Goal: Information Seeking & Learning: Learn about a topic

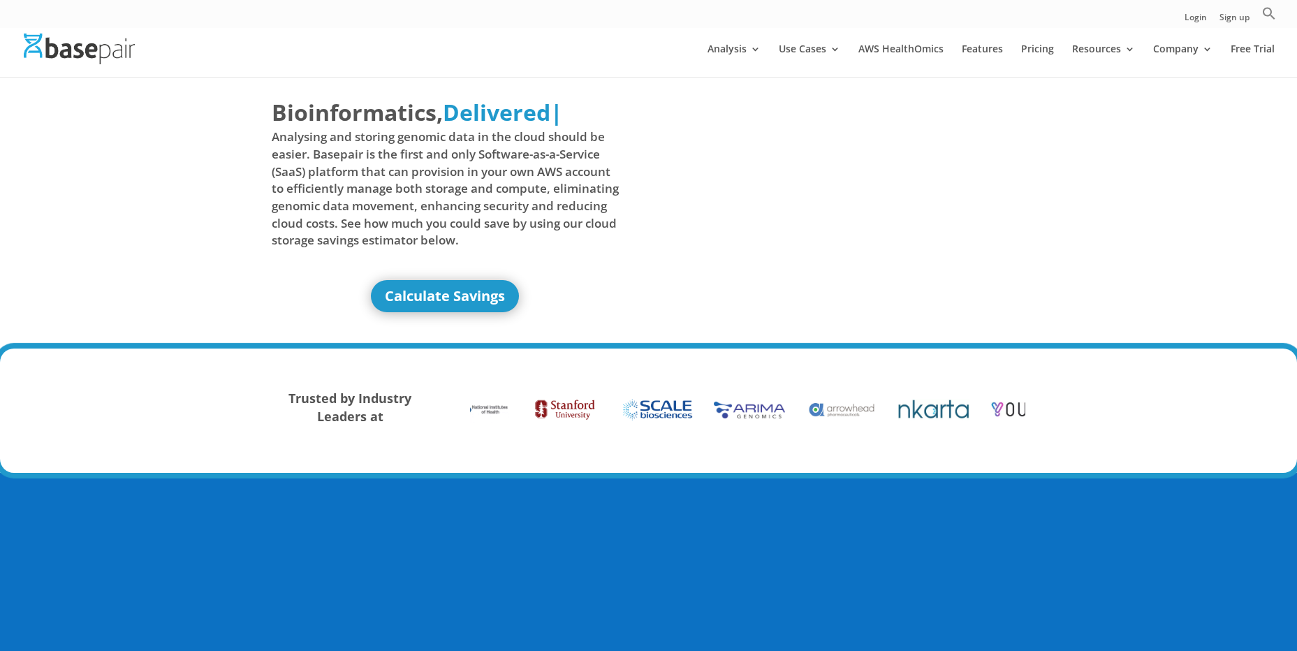
click at [375, 201] on span "Analysing and storing genomic data in the cloud should be easier. Basepair is t…" at bounding box center [446, 189] width 348 height 120
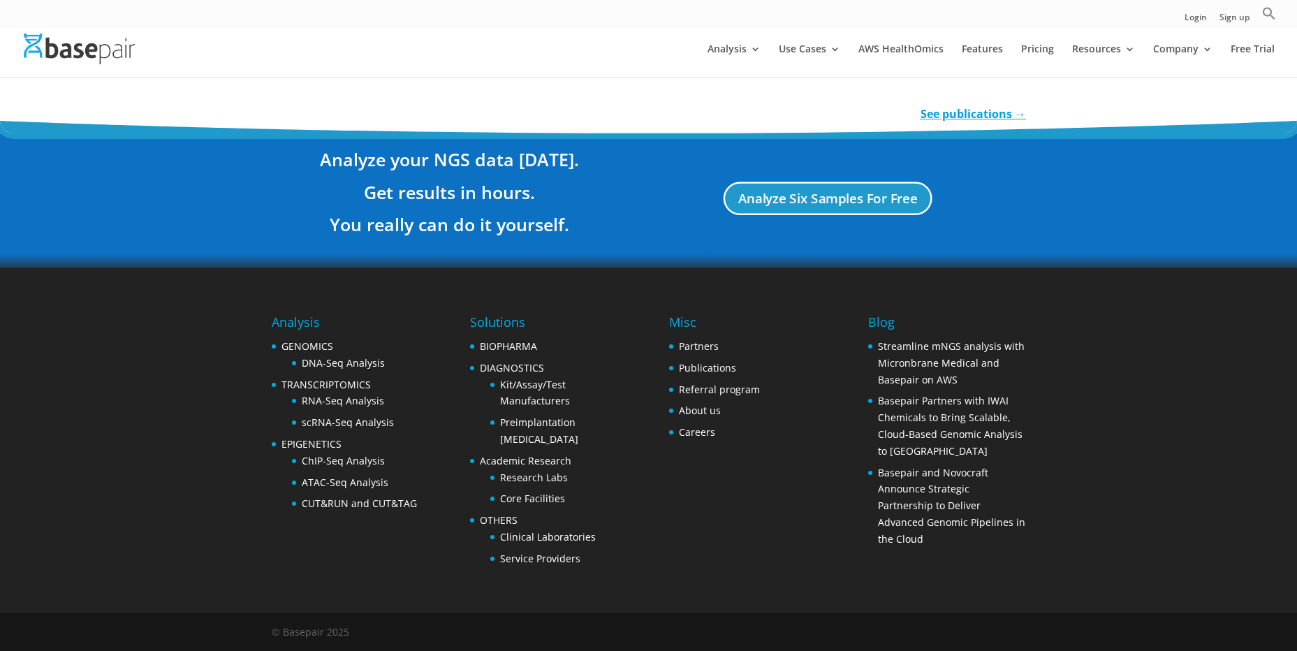
scroll to position [2000, 0]
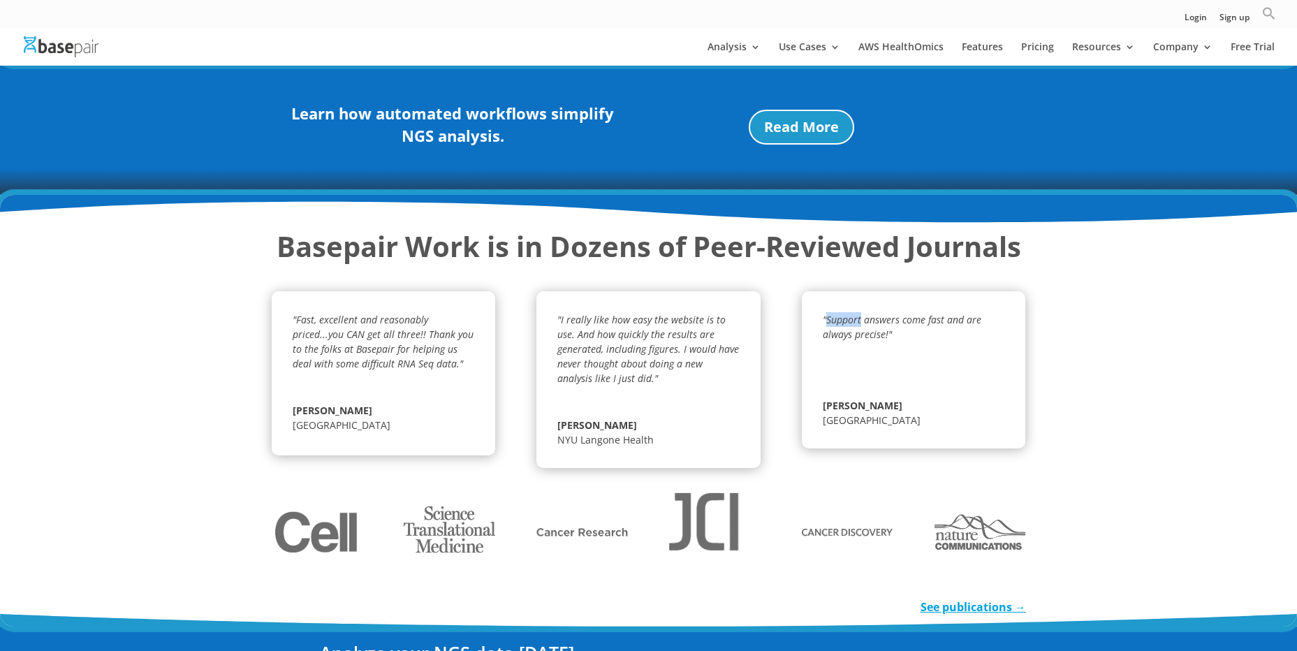
click at [1272, 10] on icon "Search" at bounding box center [1269, 14] width 12 height 12
click at [1186, 32] on input "Search for:" at bounding box center [1155, 40] width 191 height 25
paste input "Getting started with Basepair"
type input "Getting started with Basepair"
click at [1260, 42] on icon "Search" at bounding box center [1263, 40] width 11 height 11
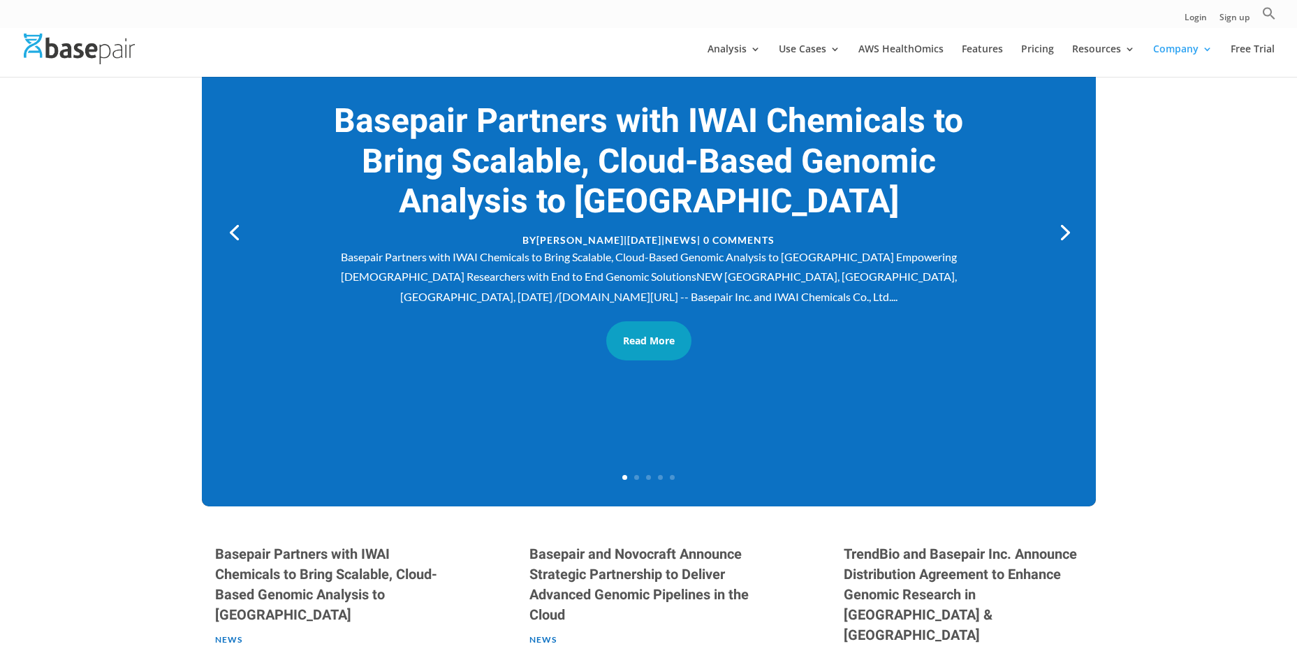
scroll to position [629, 0]
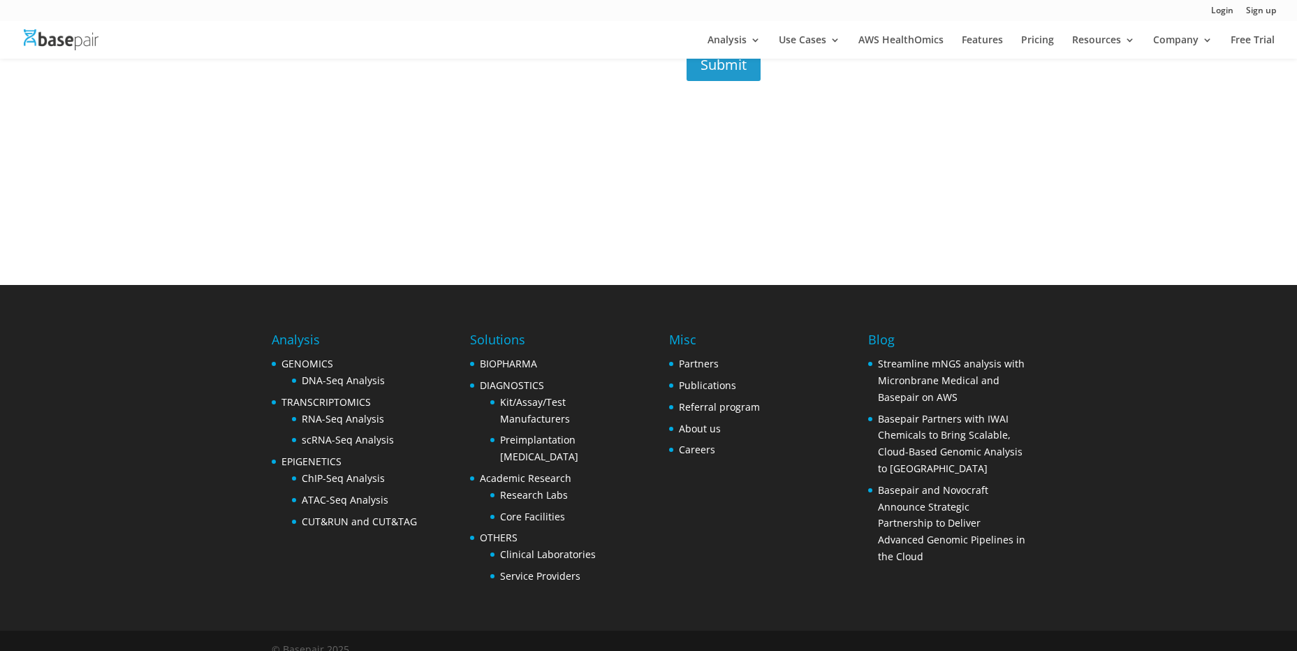
scroll to position [495, 0]
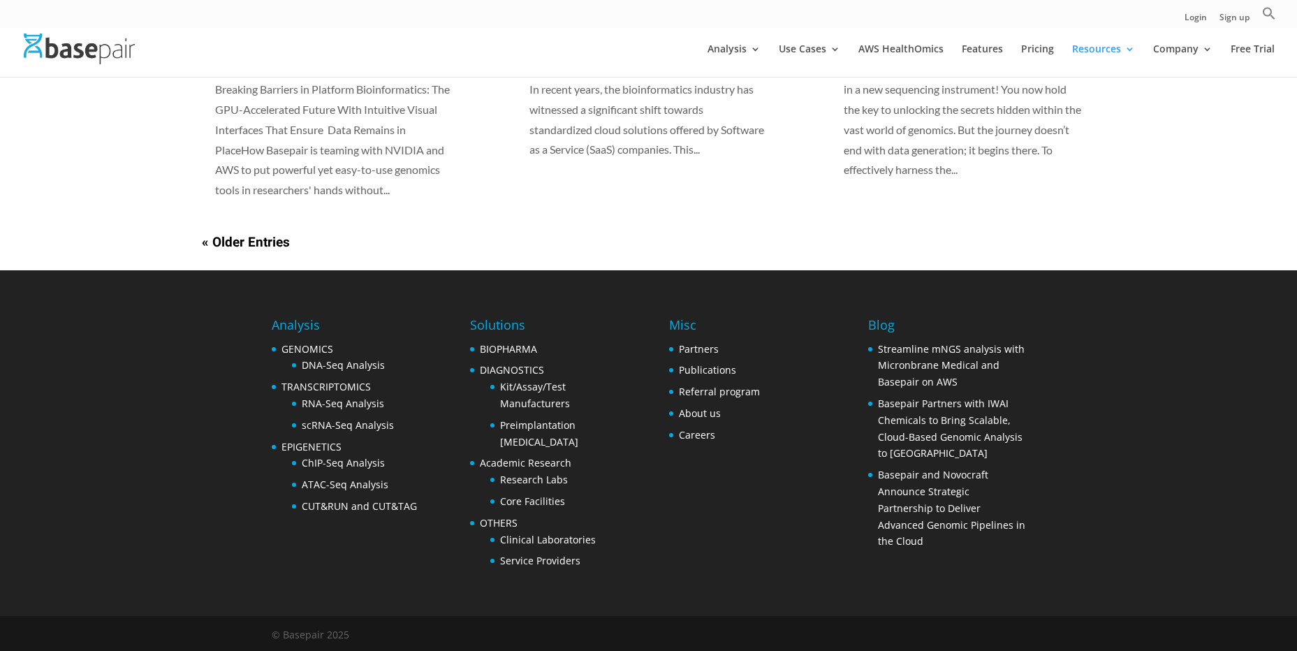
scroll to position [1158, 0]
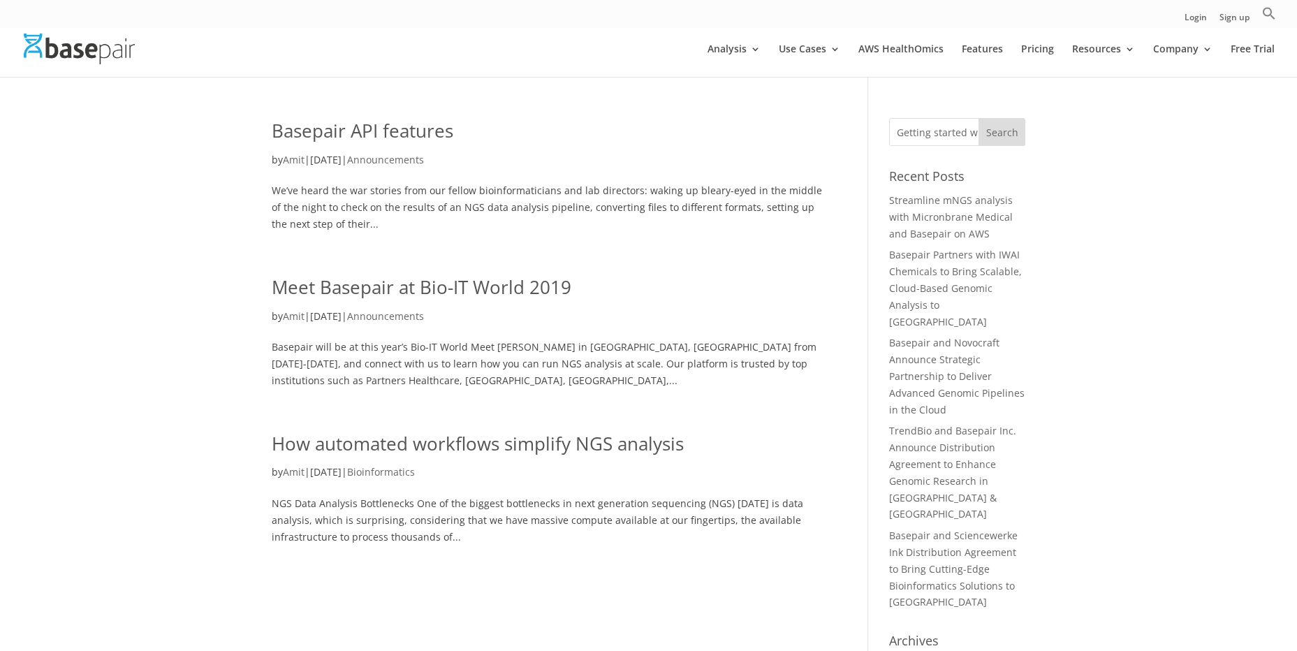
click at [1259, 12] on ul "Login Sign up Search for: Search Button" at bounding box center [1231, 17] width 92 height 22
click at [1265, 14] on icon "Search" at bounding box center [1269, 14] width 12 height 12
click at [1267, 17] on icon "Search" at bounding box center [1269, 13] width 14 height 14
click at [937, 134] on input "Getting started with Basepair" at bounding box center [957, 132] width 136 height 28
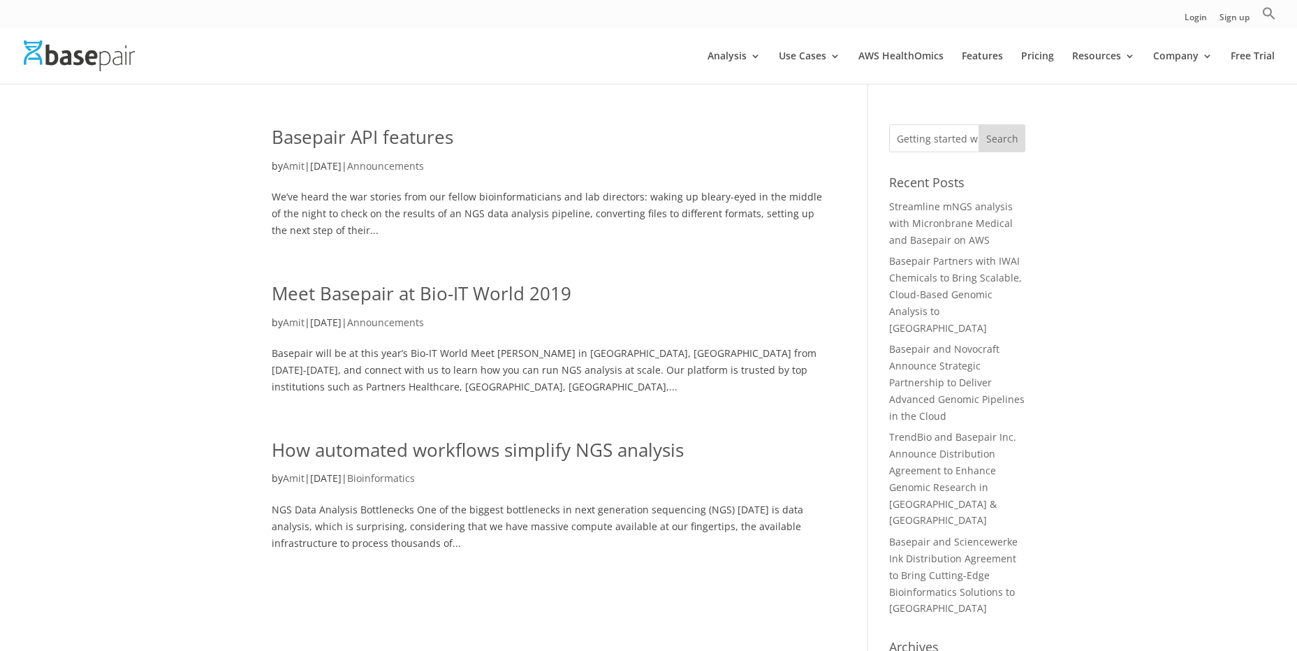
click at [122, 43] on img at bounding box center [79, 56] width 111 height 30
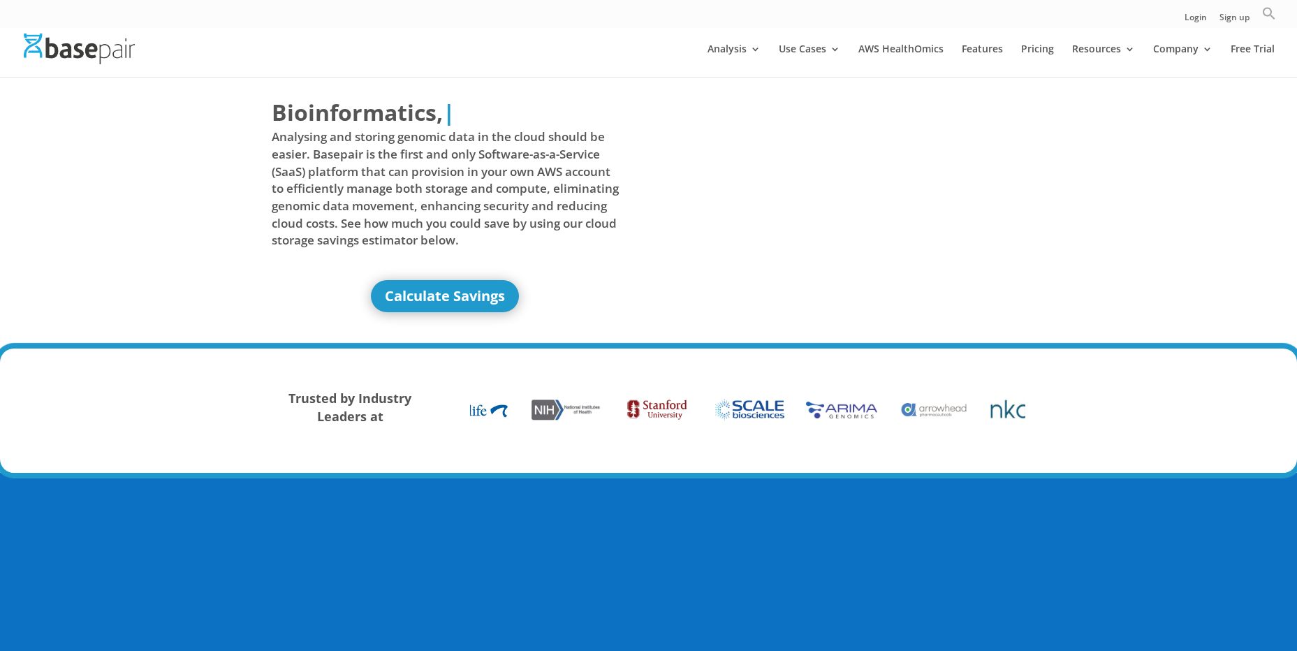
click at [1272, 11] on icon "Search" at bounding box center [1269, 14] width 12 height 12
click at [1269, 15] on icon "Search" at bounding box center [1269, 13] width 14 height 14
click at [1274, 15] on icon "Search" at bounding box center [1269, 13] width 14 height 14
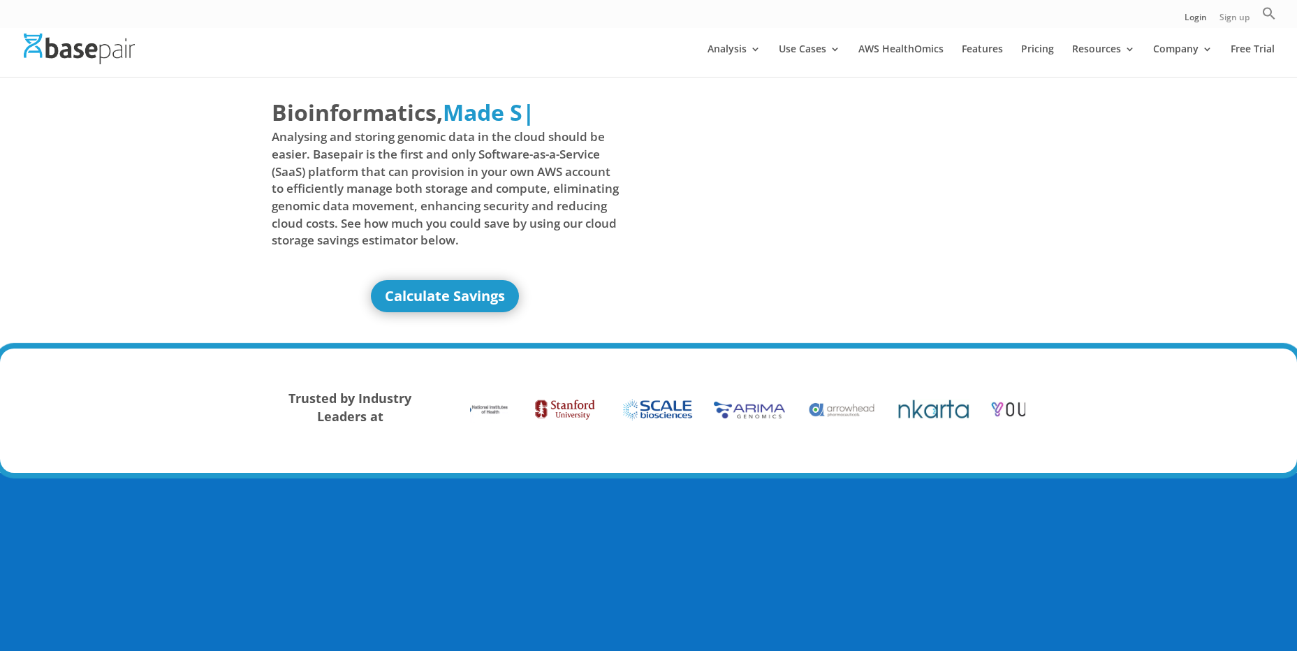
click at [1228, 15] on link "Sign up" at bounding box center [1235, 20] width 30 height 15
click at [1271, 16] on icon "Search" at bounding box center [1269, 14] width 12 height 12
click at [93, 43] on img at bounding box center [79, 49] width 111 height 30
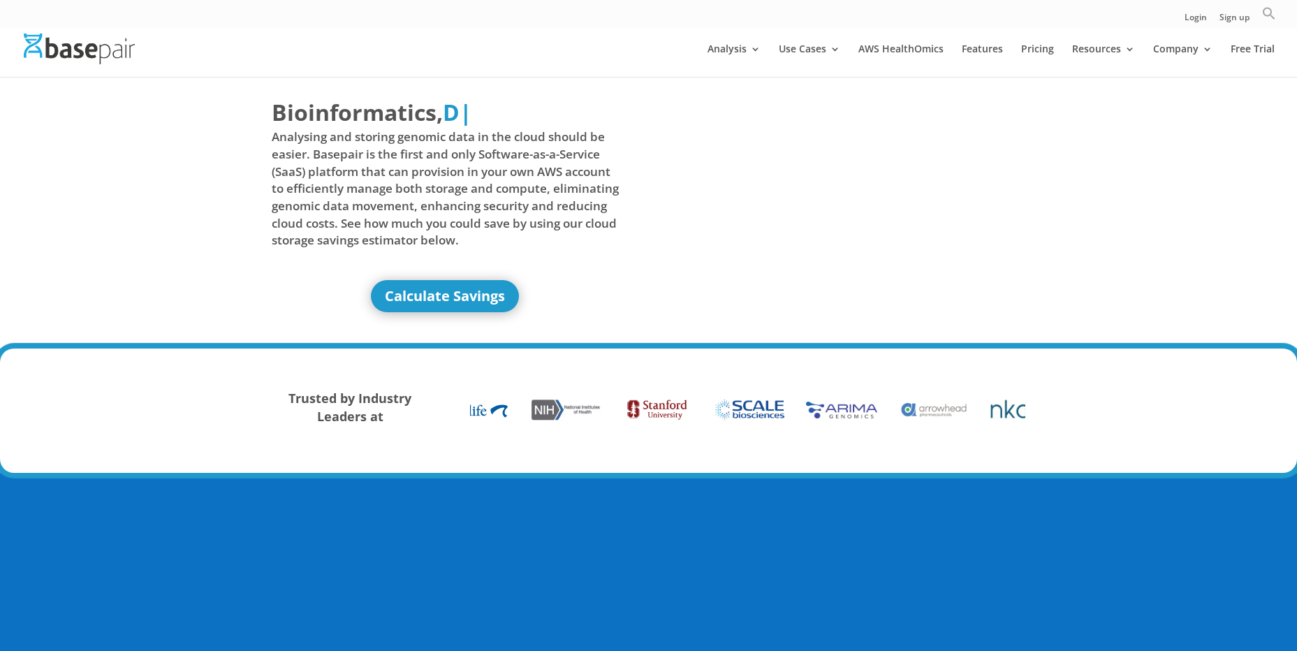
click at [1272, 16] on icon "Search" at bounding box center [1269, 14] width 12 height 12
click at [902, 55] on link "AWS HealthOmics" at bounding box center [901, 60] width 85 height 33
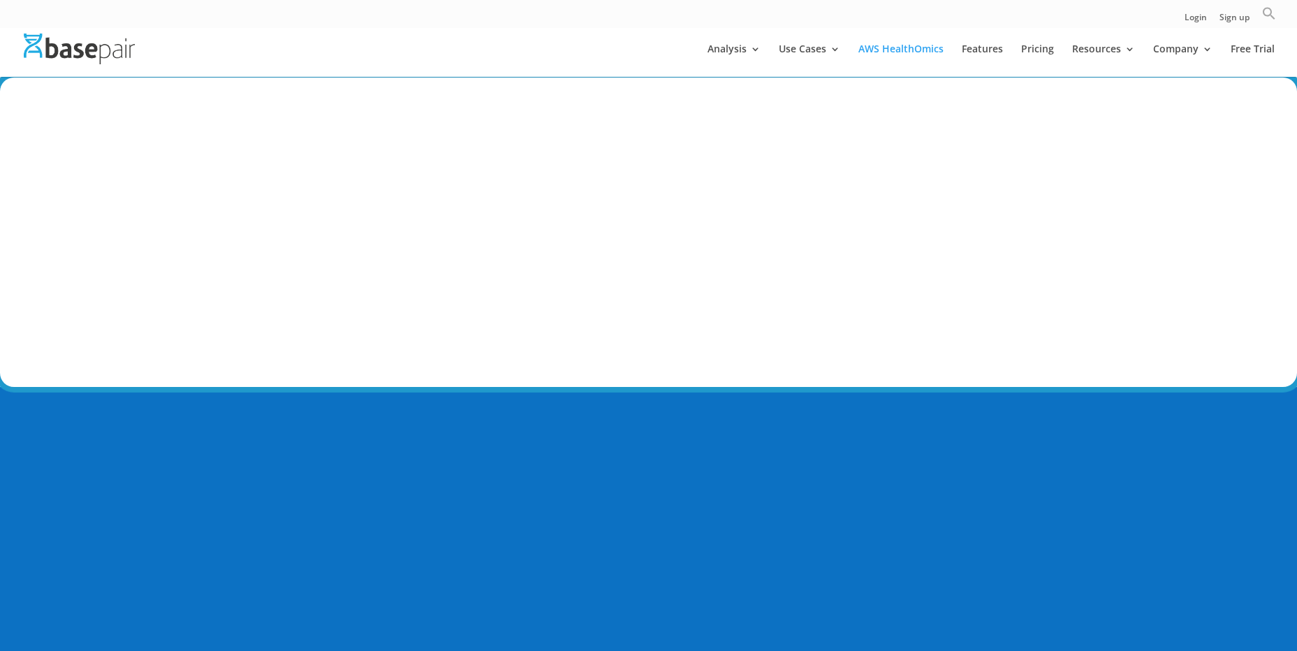
click at [1273, 16] on icon "Search" at bounding box center [1269, 13] width 14 height 14
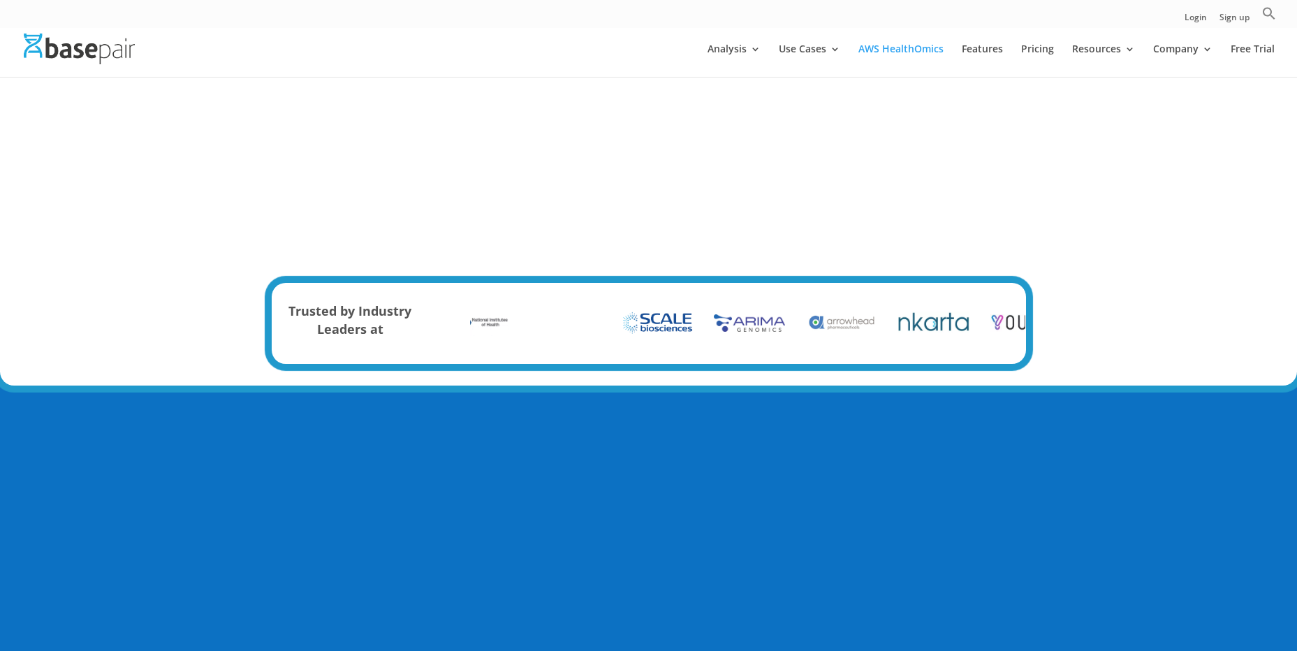
scroll to position [1327, 0]
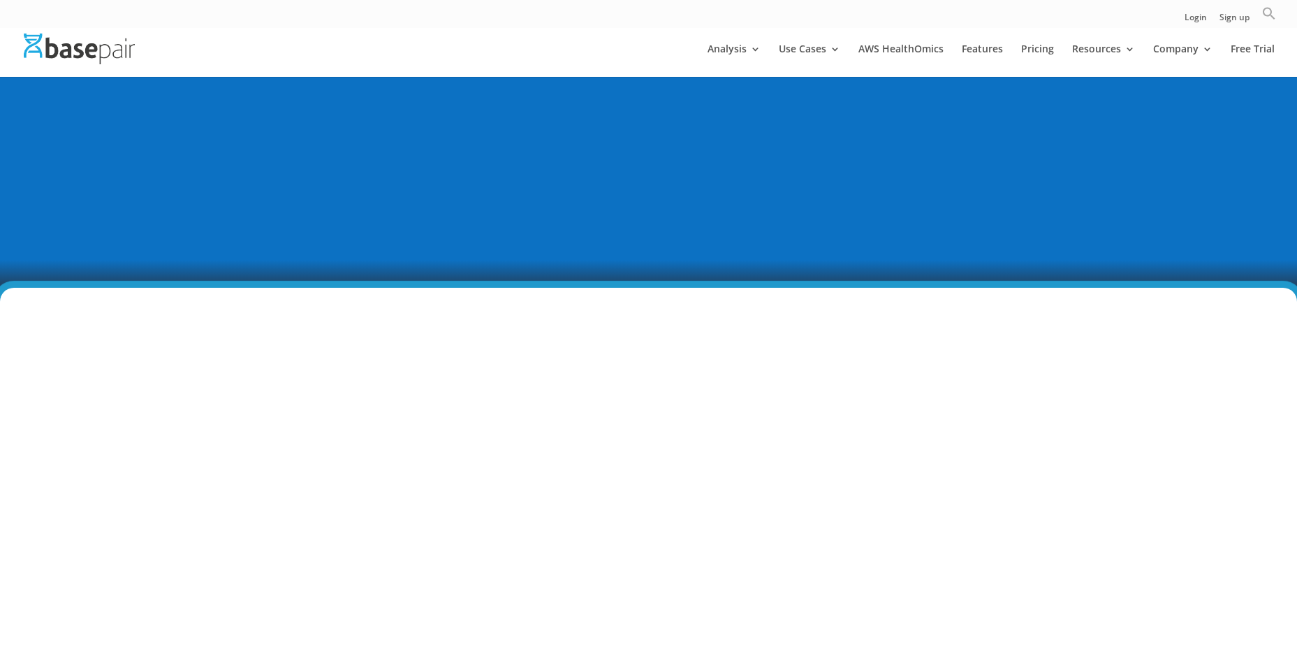
click at [1266, 17] on icon "Search" at bounding box center [1269, 13] width 14 height 14
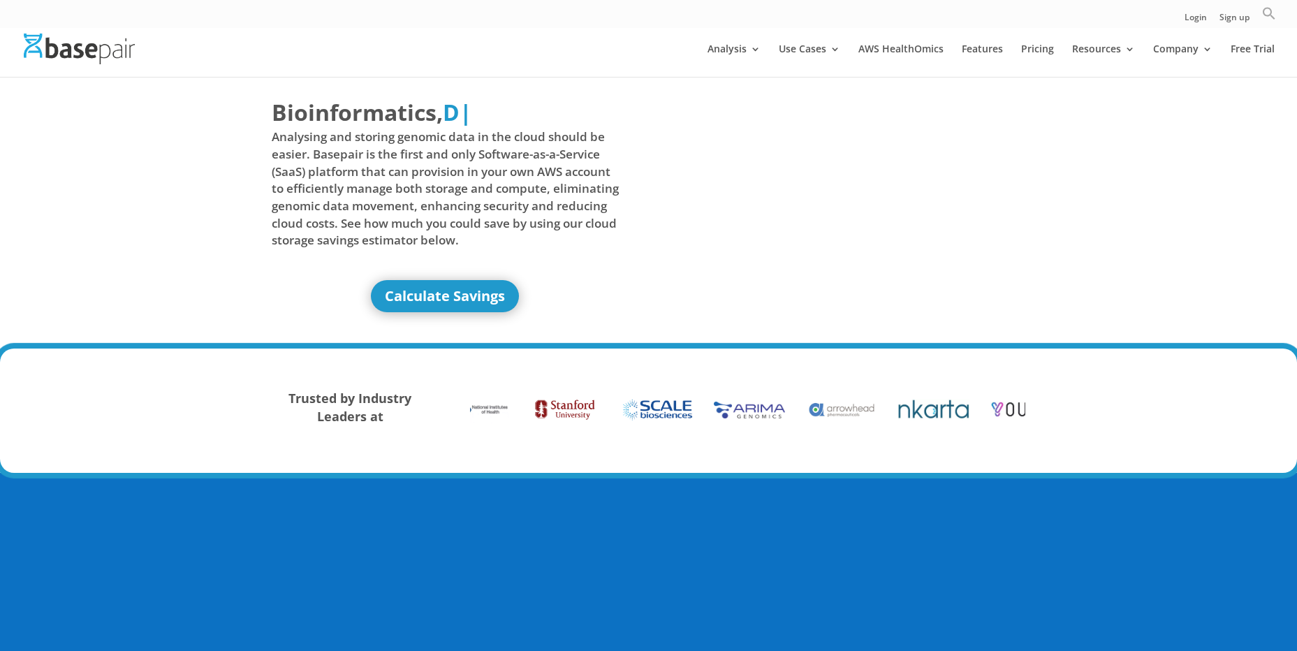
click at [1267, 17] on icon "Search" at bounding box center [1269, 13] width 14 height 14
click at [101, 41] on img at bounding box center [79, 49] width 111 height 30
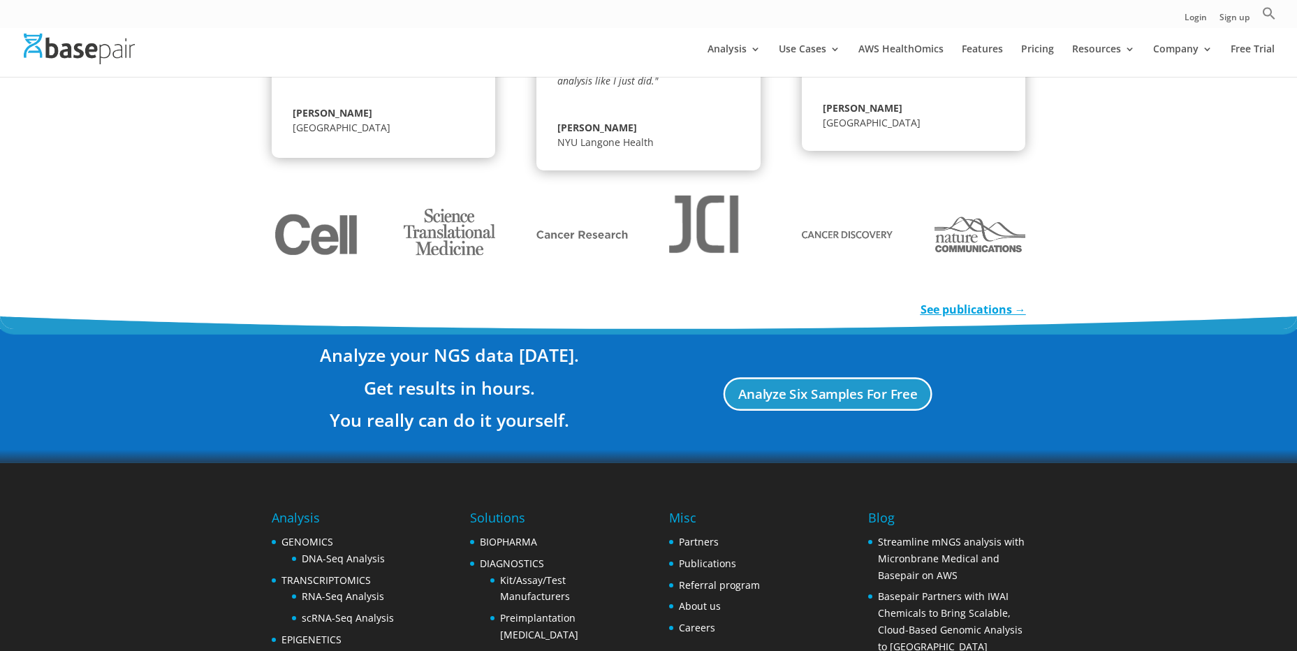
scroll to position [2499, 0]
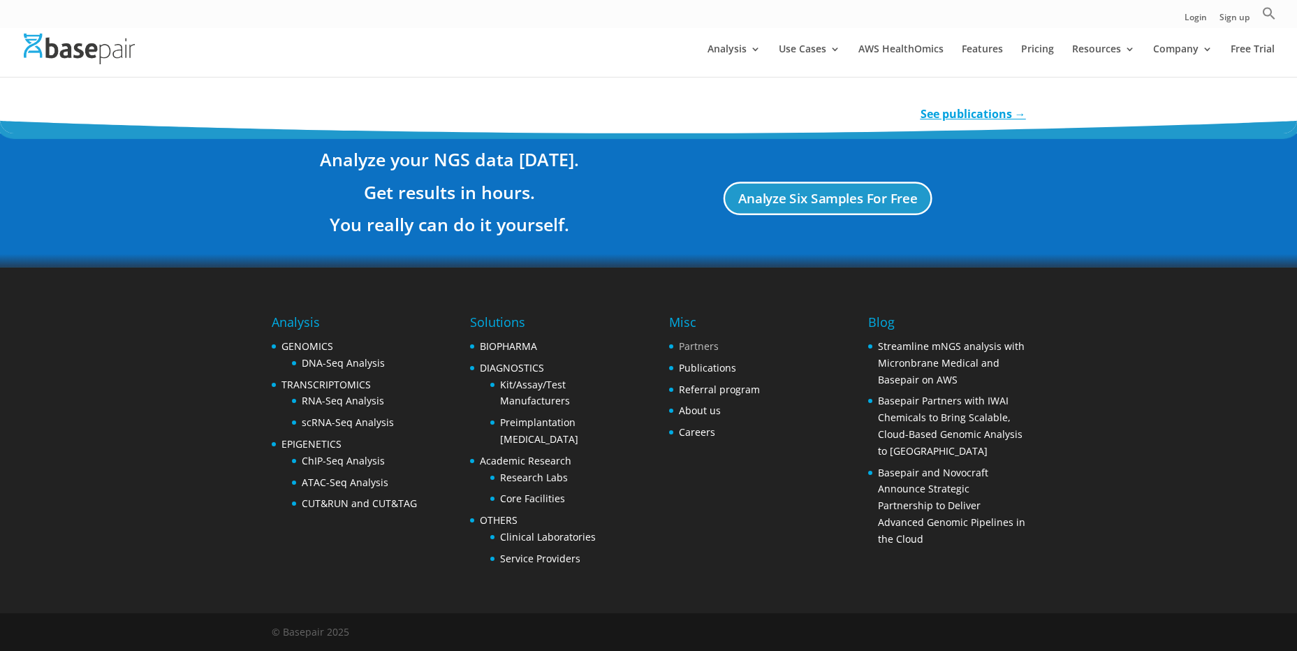
click at [704, 345] on link "Partners" at bounding box center [699, 346] width 40 height 13
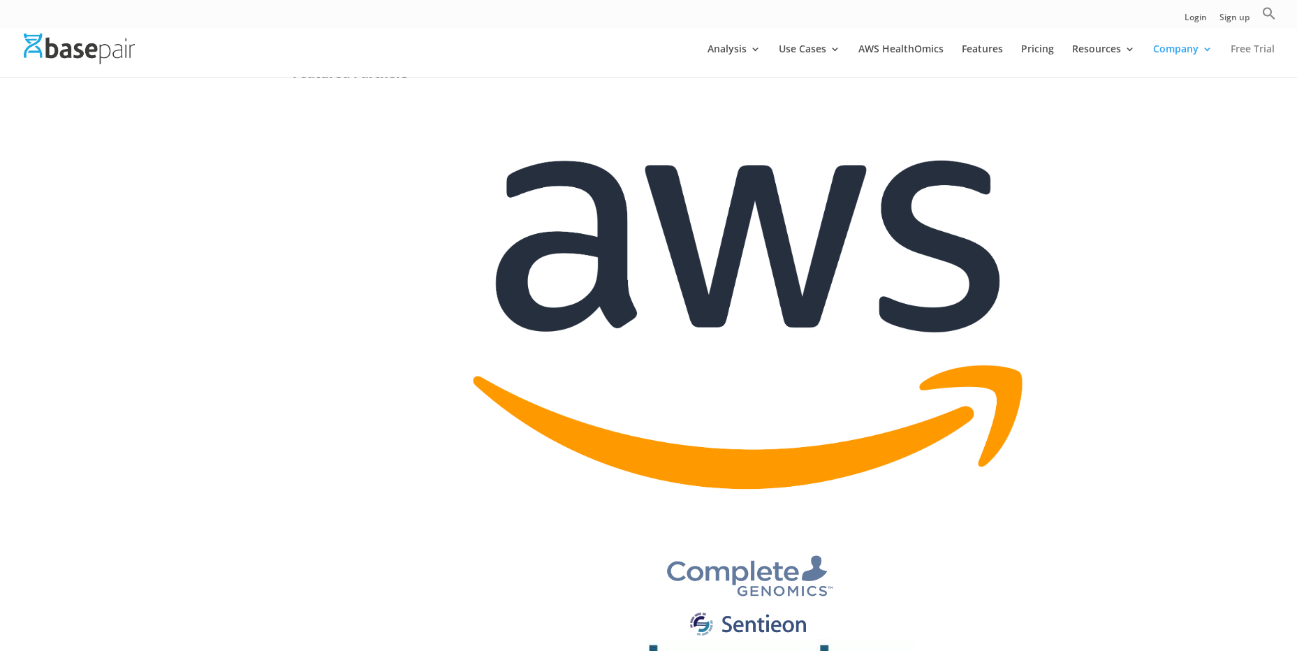
scroll to position [140, 0]
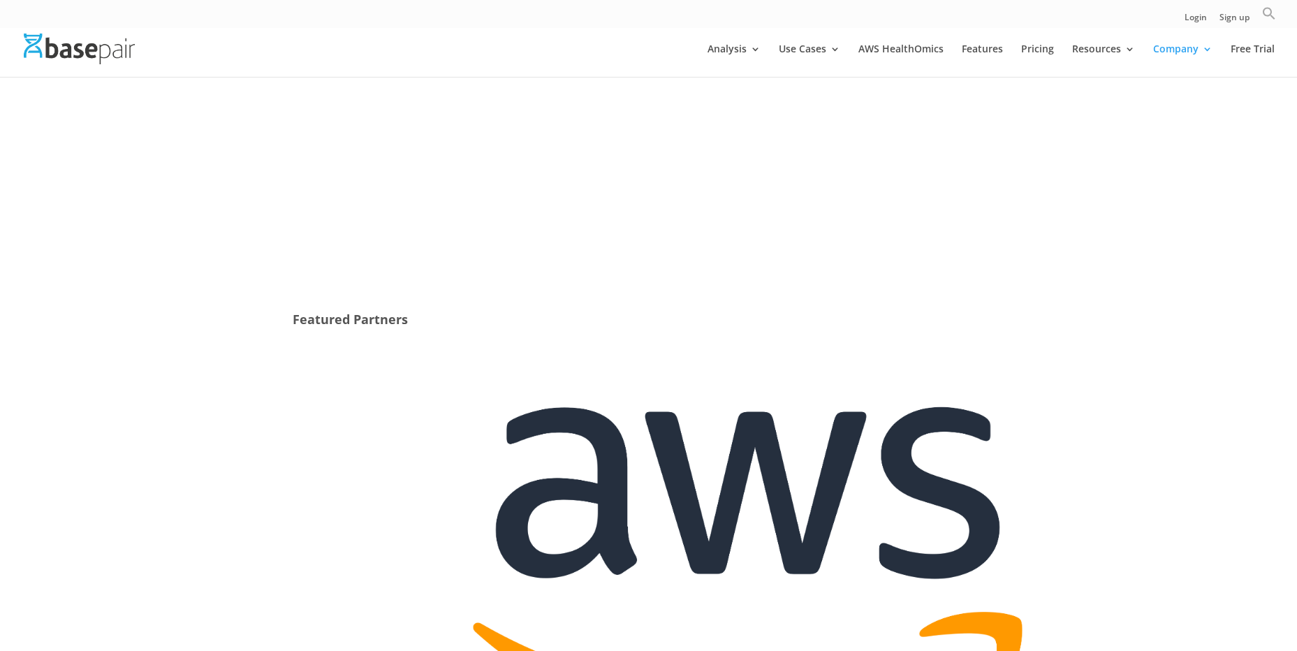
click at [1267, 14] on icon "Search" at bounding box center [1269, 13] width 14 height 14
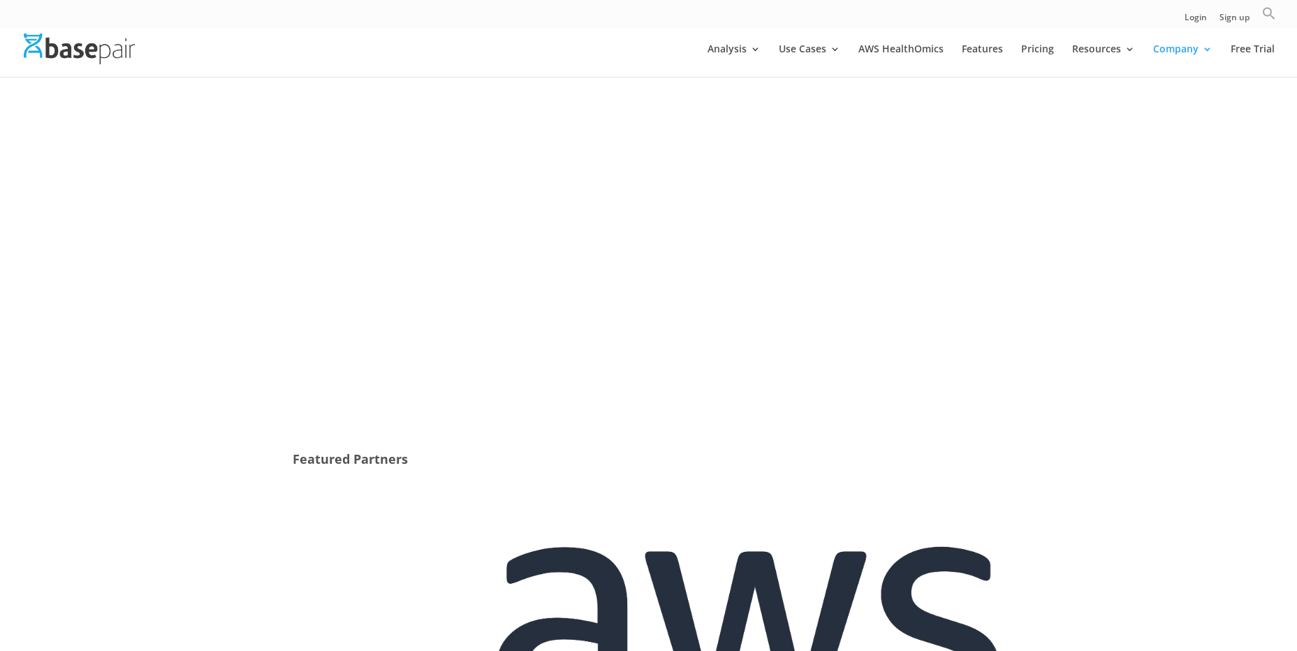
click at [1267, 14] on icon "Search" at bounding box center [1269, 13] width 14 height 14
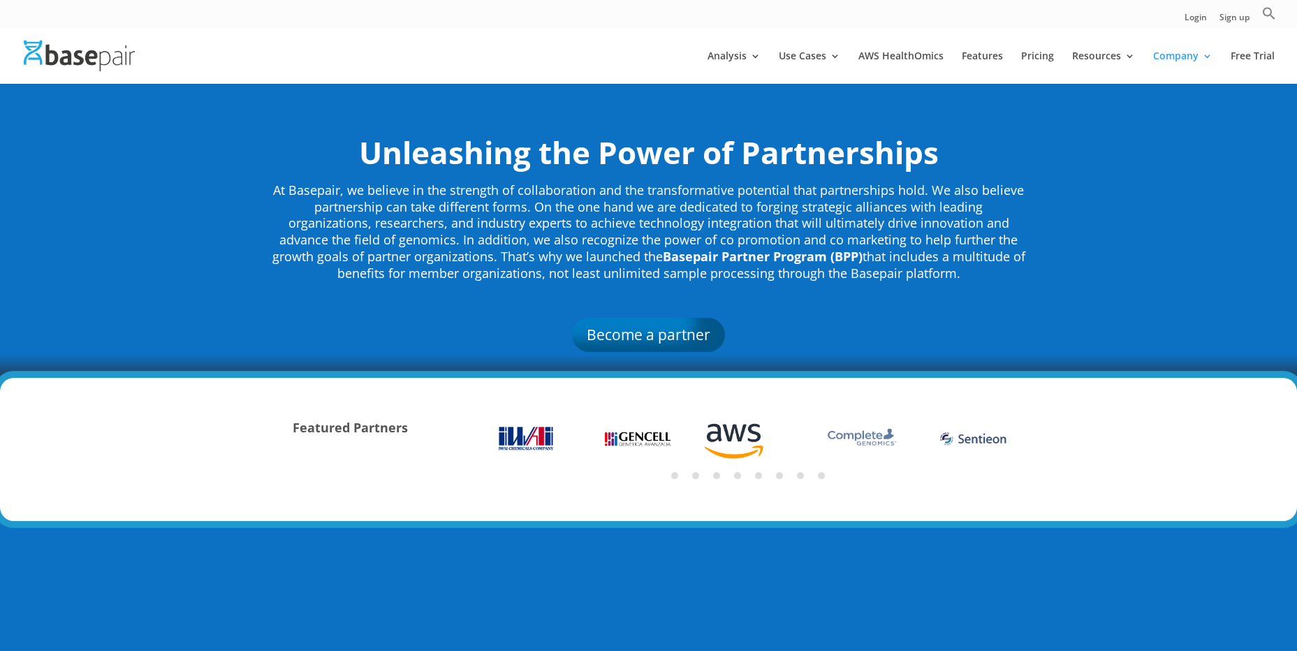
click at [1262, 17] on ul "Login Sign up Search for: Search Button" at bounding box center [1231, 17] width 92 height 22
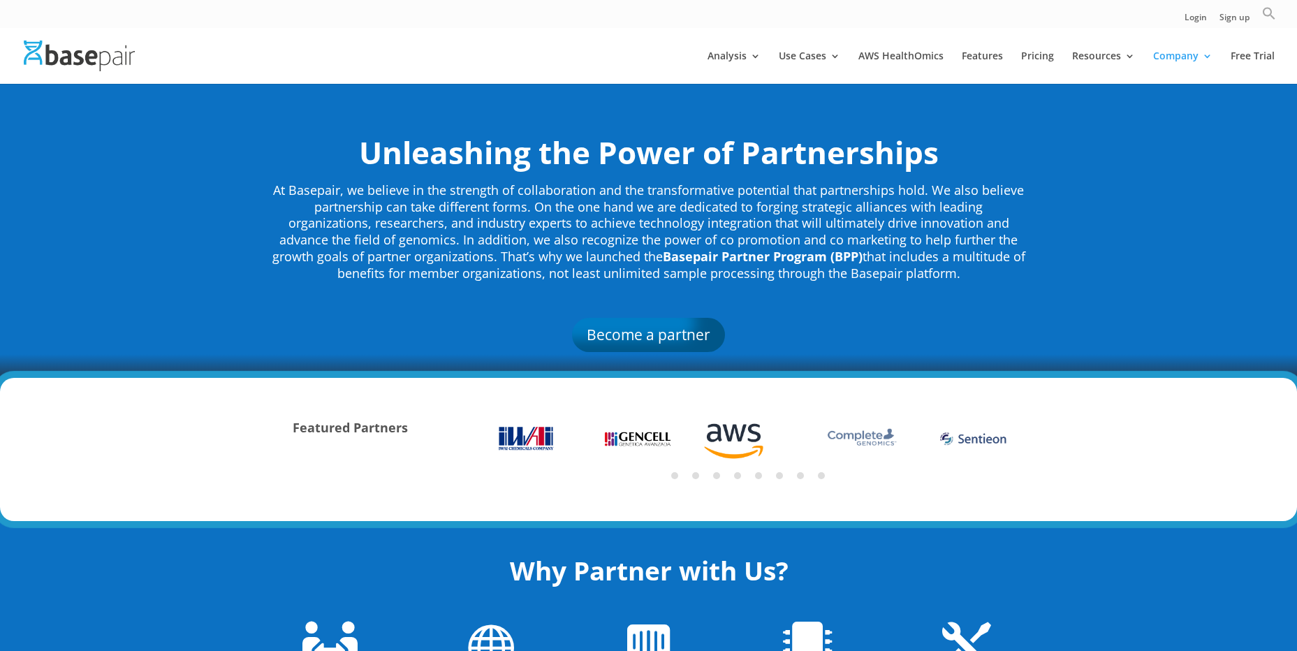
click at [1269, 17] on icon "Search" at bounding box center [1269, 13] width 14 height 14
click at [1208, 45] on input "Search for:" at bounding box center [1155, 40] width 191 height 25
type input "support"
click at [1251, 28] on button "Search Button" at bounding box center [1263, 40] width 25 height 25
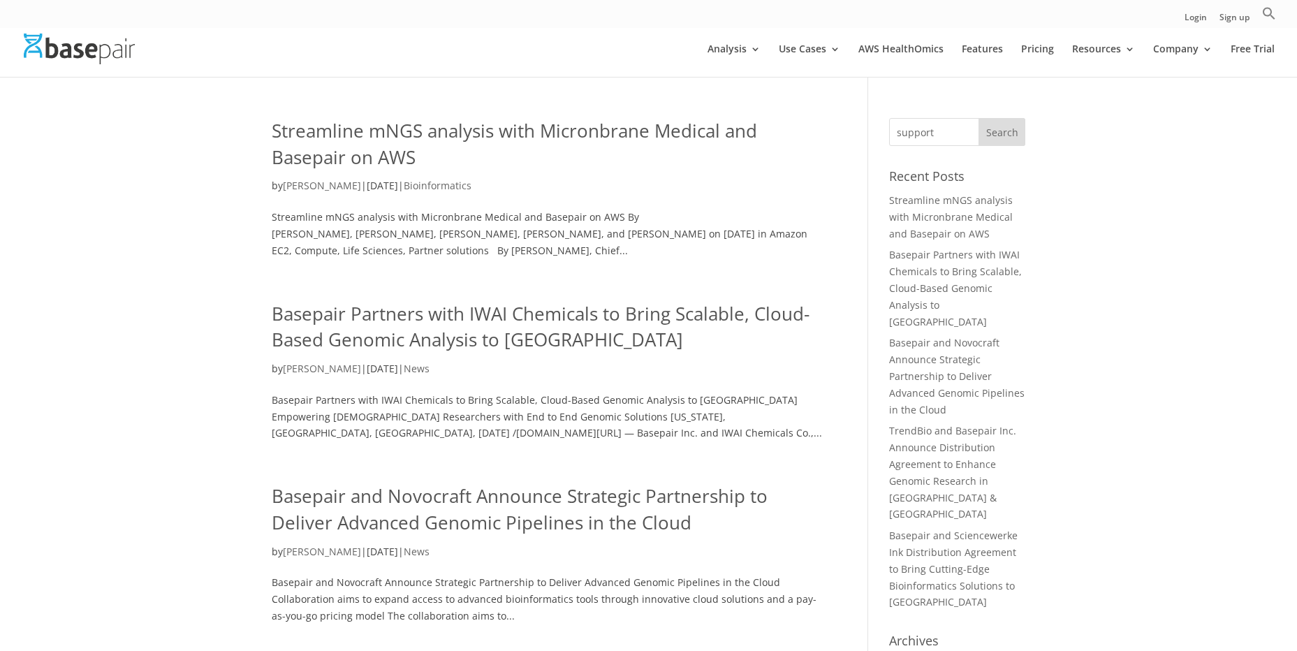
click at [386, 138] on link "Streamline mNGS analysis with Micronbrane Medical and Basepair on AWS" at bounding box center [515, 144] width 486 height 52
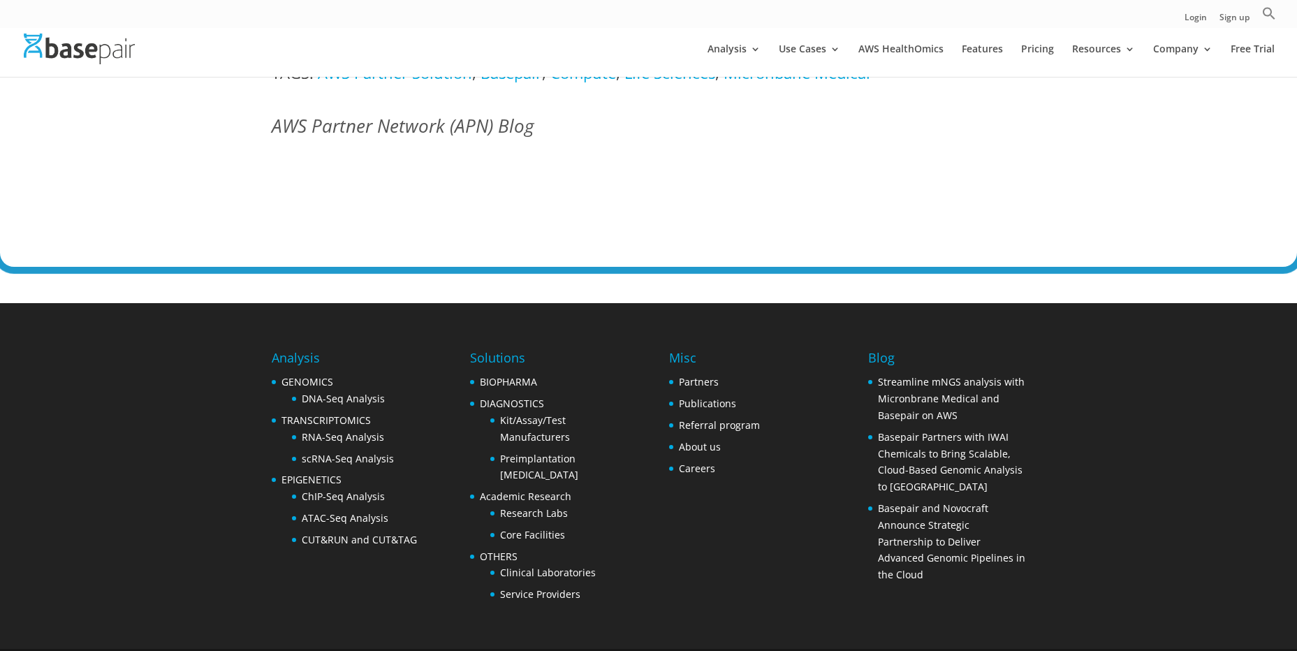
scroll to position [4295, 0]
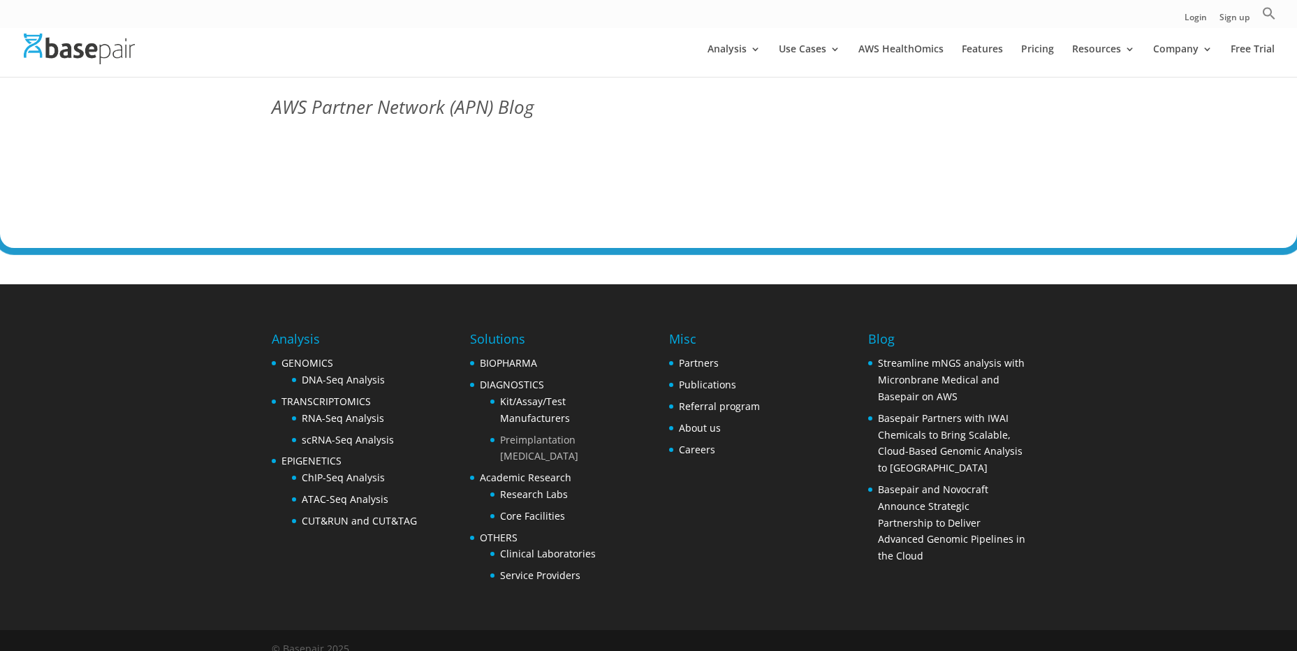
drag, startPoint x: 523, startPoint y: 435, endPoint x: 527, endPoint y: 419, distance: 15.9
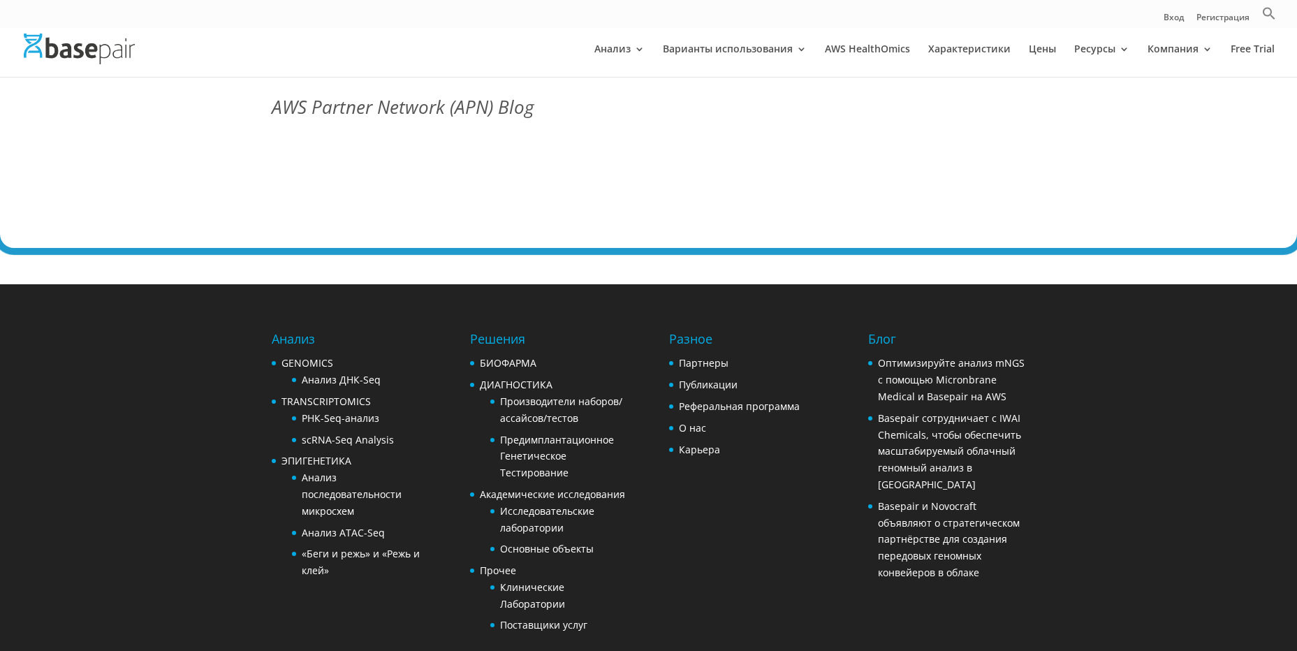
scroll to position [4412, 0]
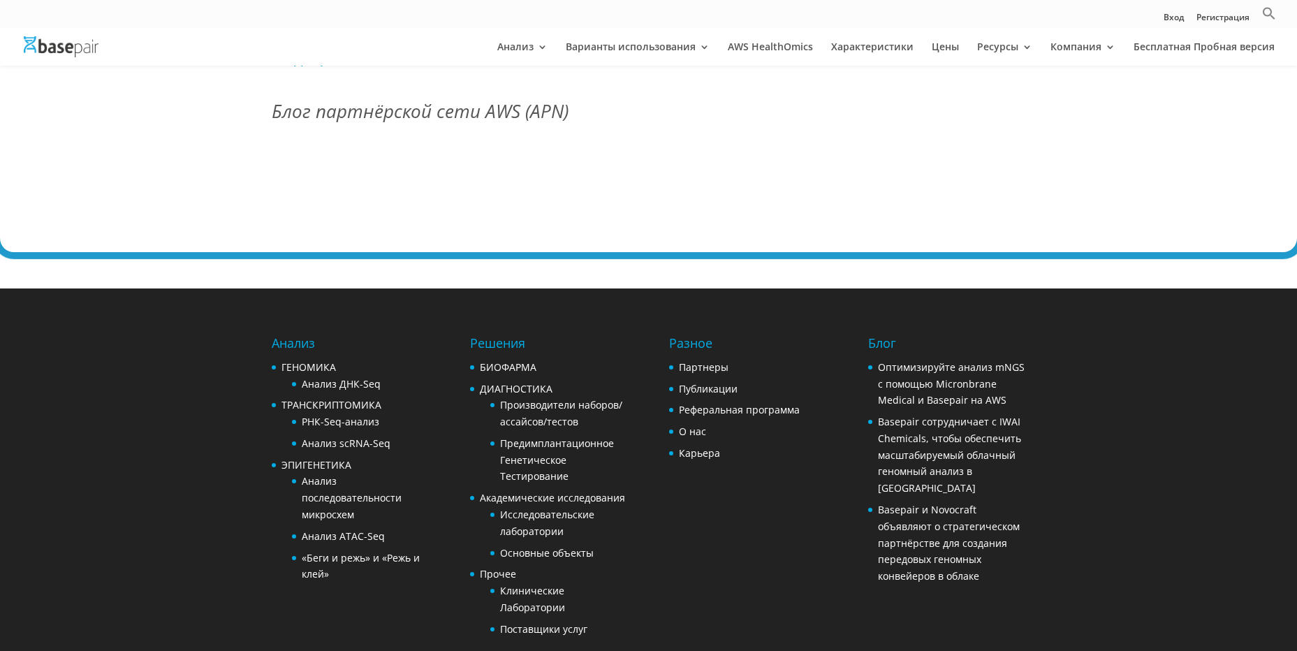
click at [69, 379] on footer "Анализ ГЕНОМИКА Анализ ДНК-Seq ТРАНСКРИПТОМИКА РНК-Seq-анализ Анализ scRNA-Seq …" at bounding box center [648, 505] width 1297 height 433
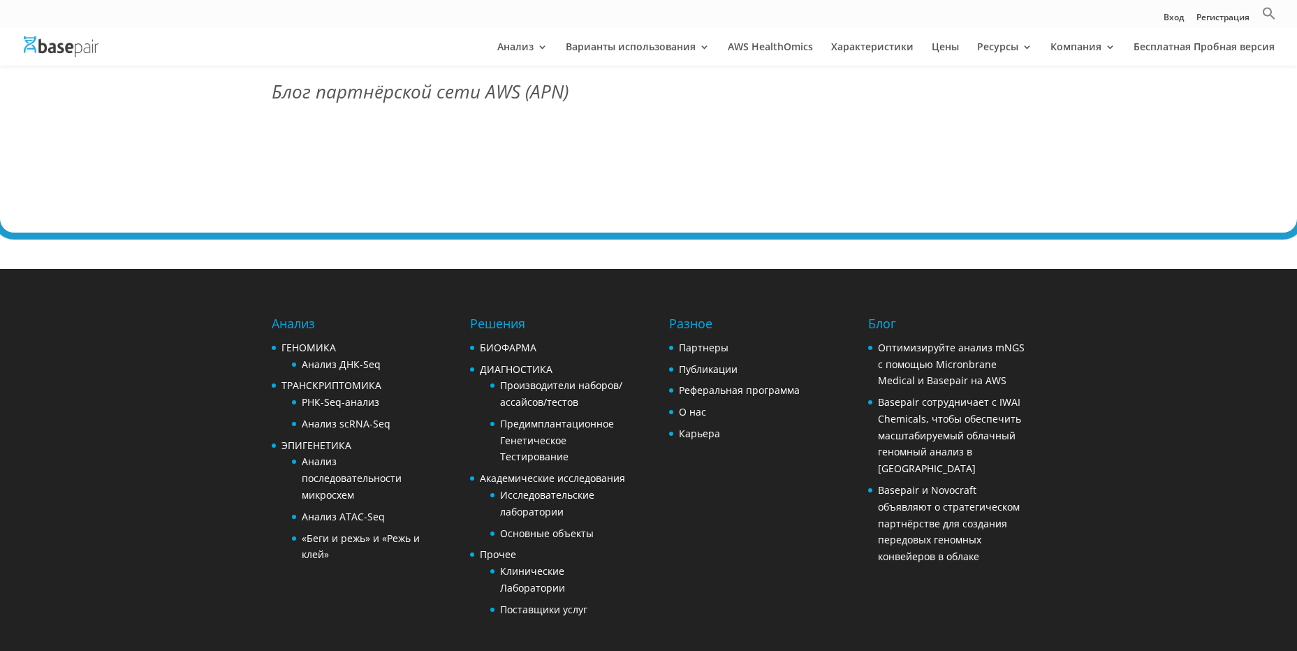
scroll to position [4466, 0]
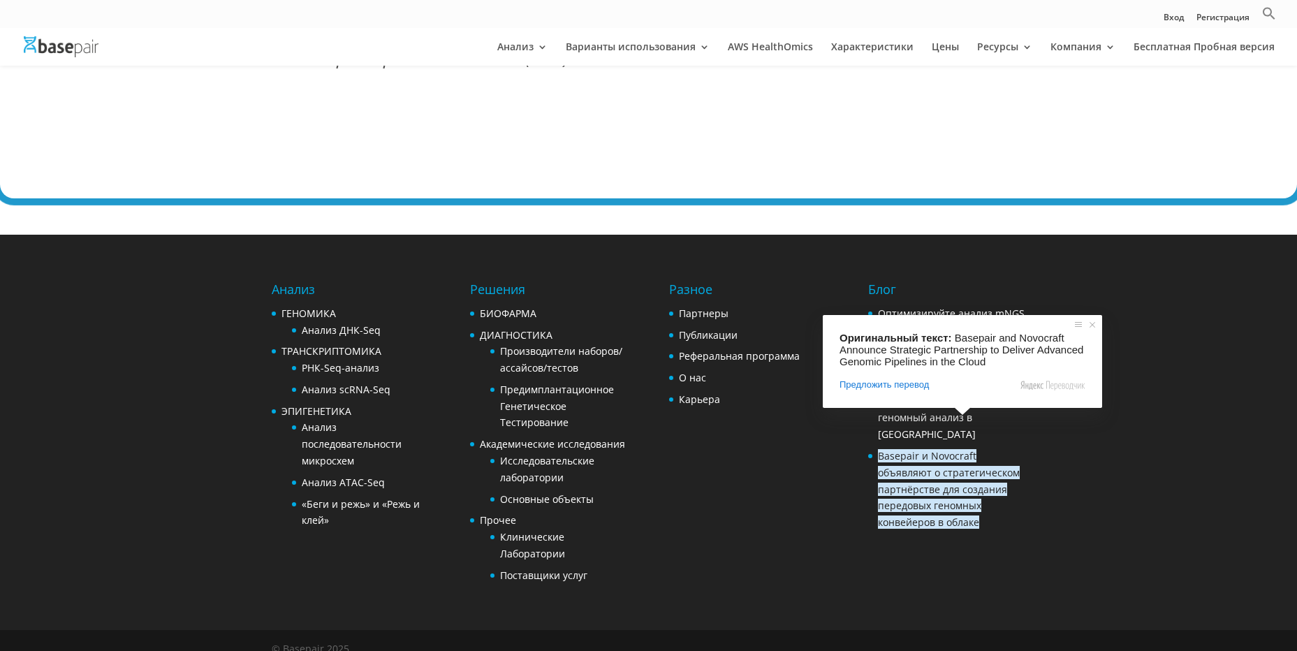
click at [800, 492] on div "Анализ ГЕНОМИКА Анализ ДНК-Seq ТРАНСКРИПТОМИКА РНК-Seq-анализ Анализ scRNA-Seq …" at bounding box center [649, 432] width 755 height 395
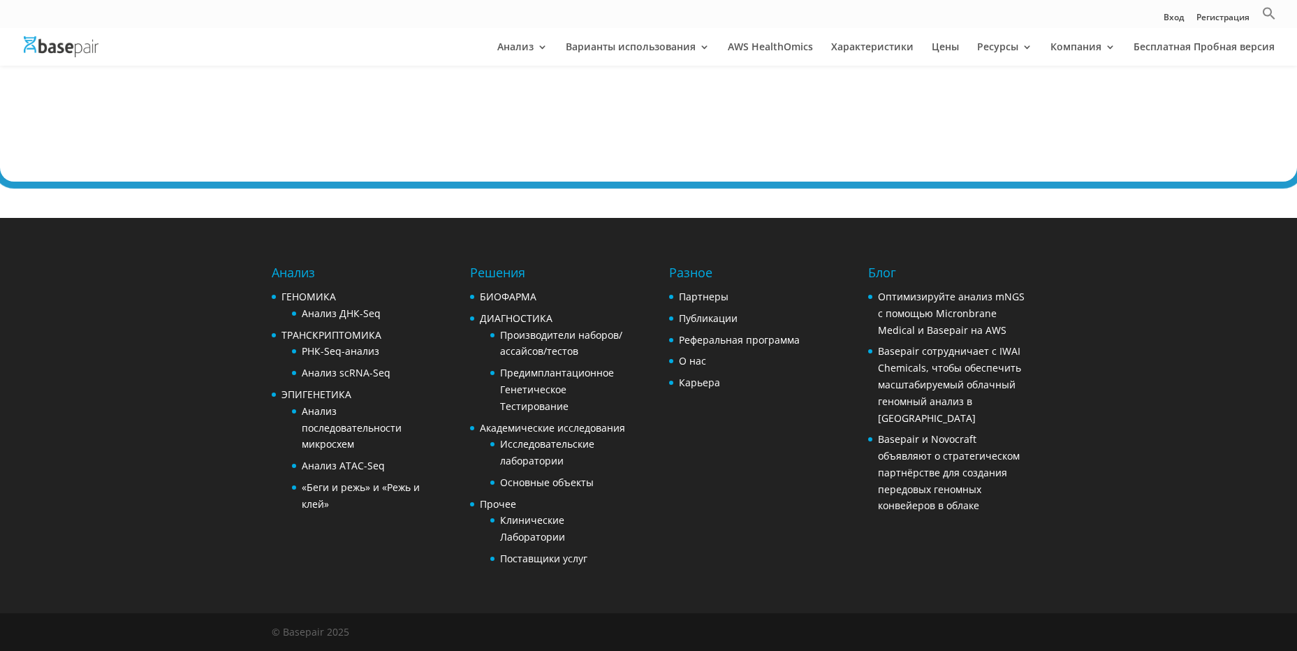
scroll to position [4449, 0]
